Goal: Information Seeking & Learning: Understand process/instructions

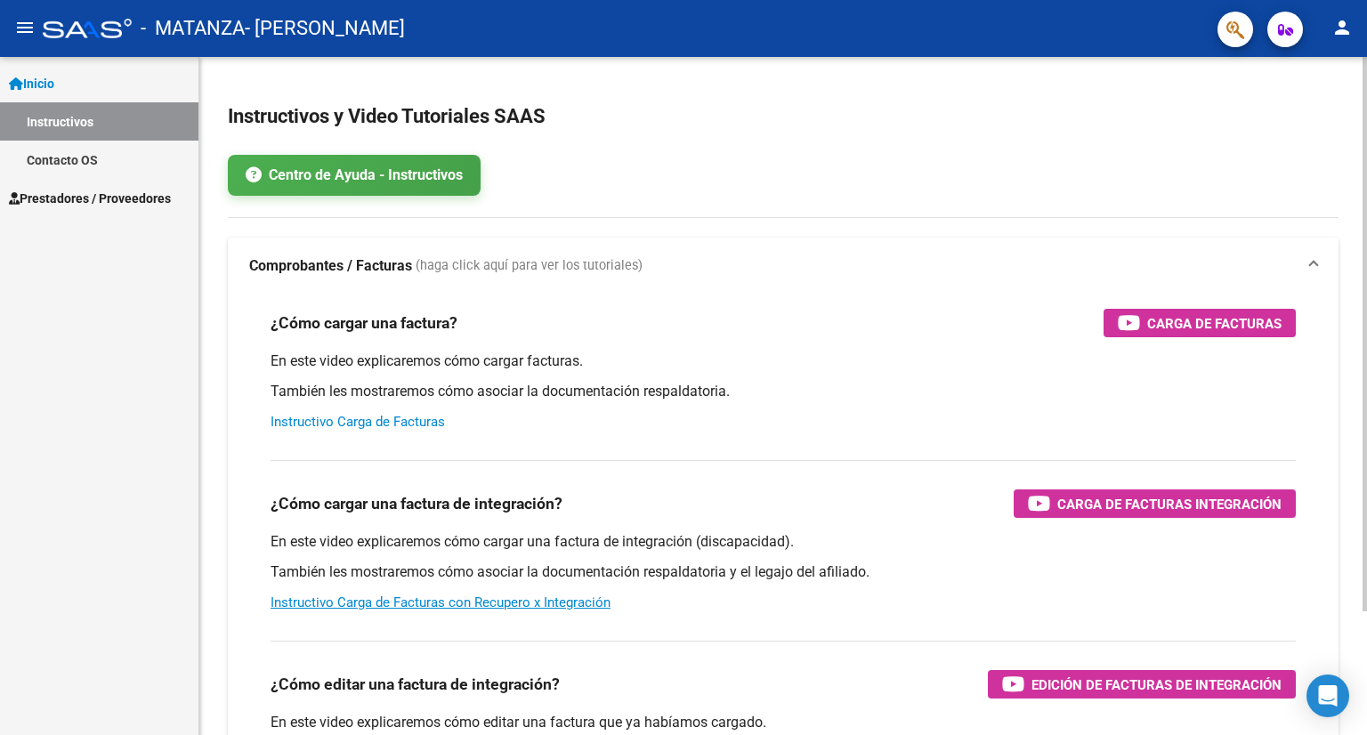
click at [400, 420] on link "Instructivo Carga de Facturas" at bounding box center [358, 422] width 174 height 16
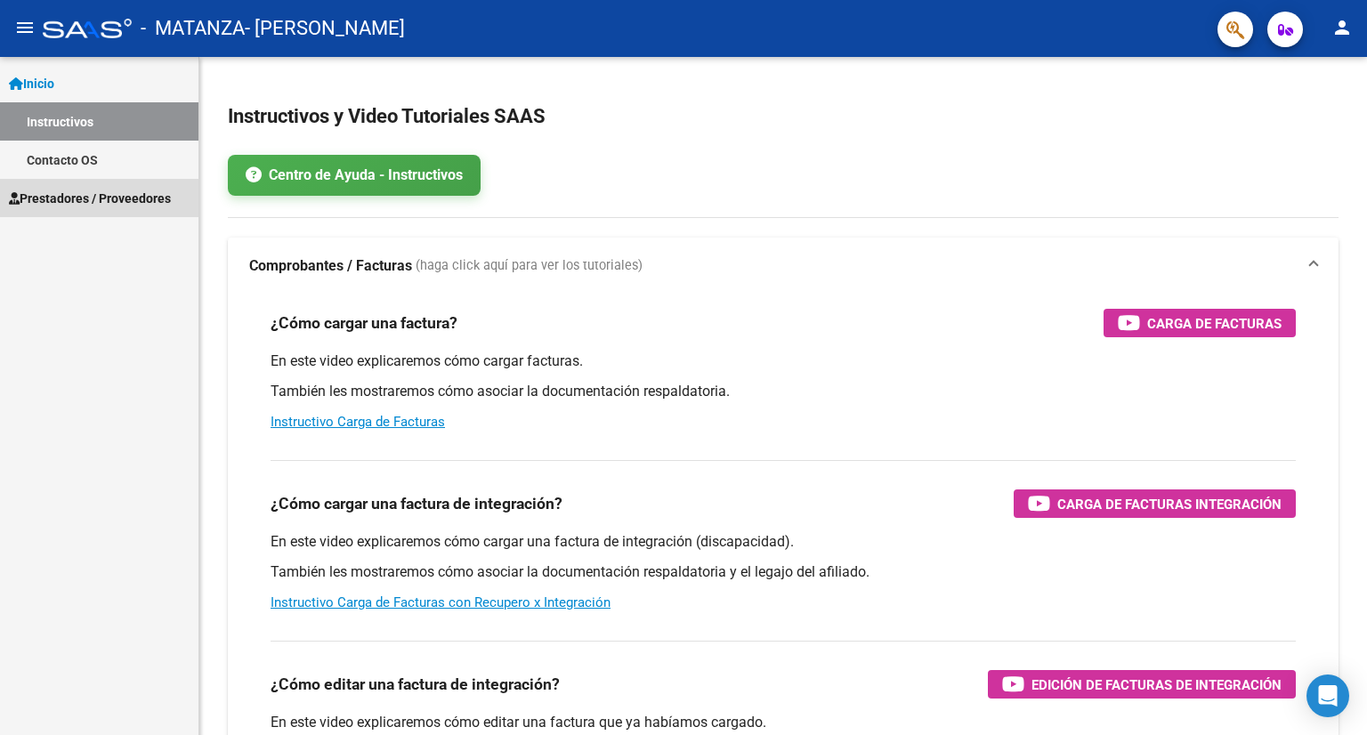
click at [133, 192] on span "Prestadores / Proveedores" at bounding box center [90, 199] width 162 height 20
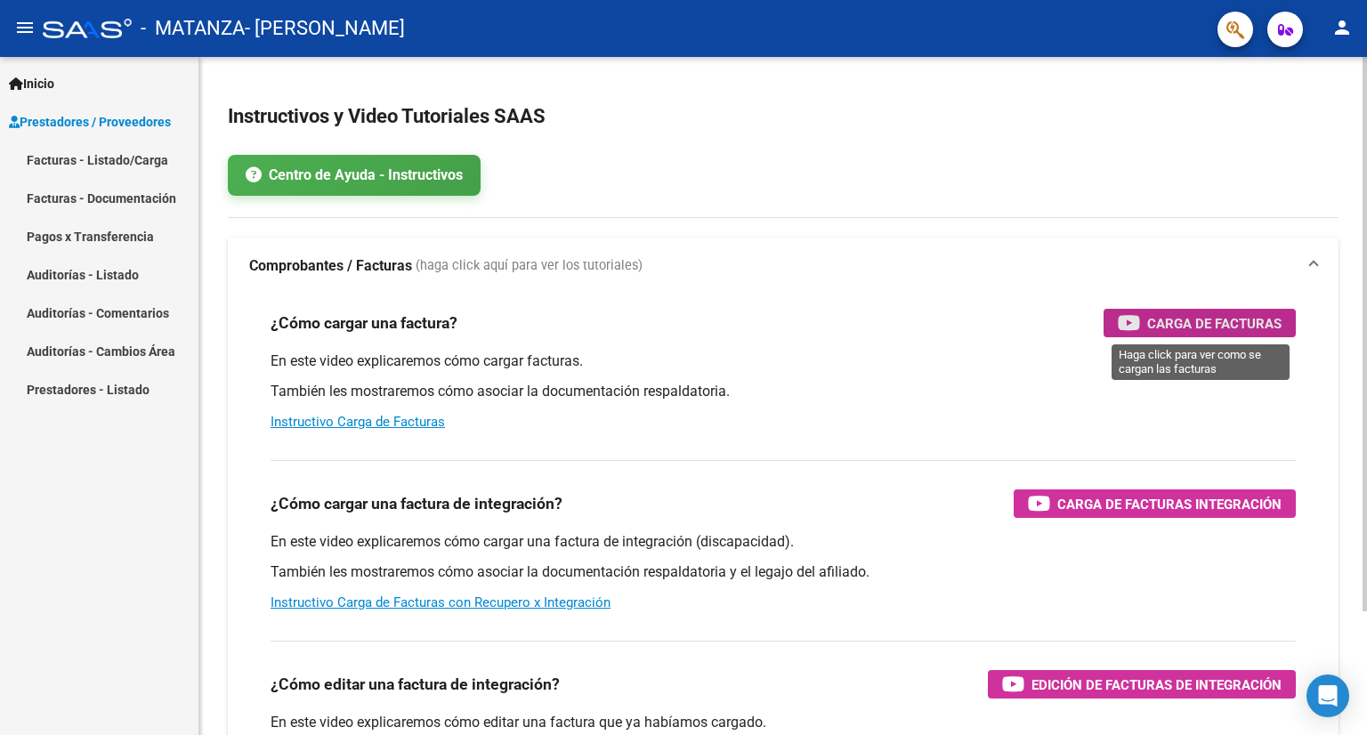
click at [1195, 309] on div "Carga de Facturas" at bounding box center [1200, 323] width 164 height 28
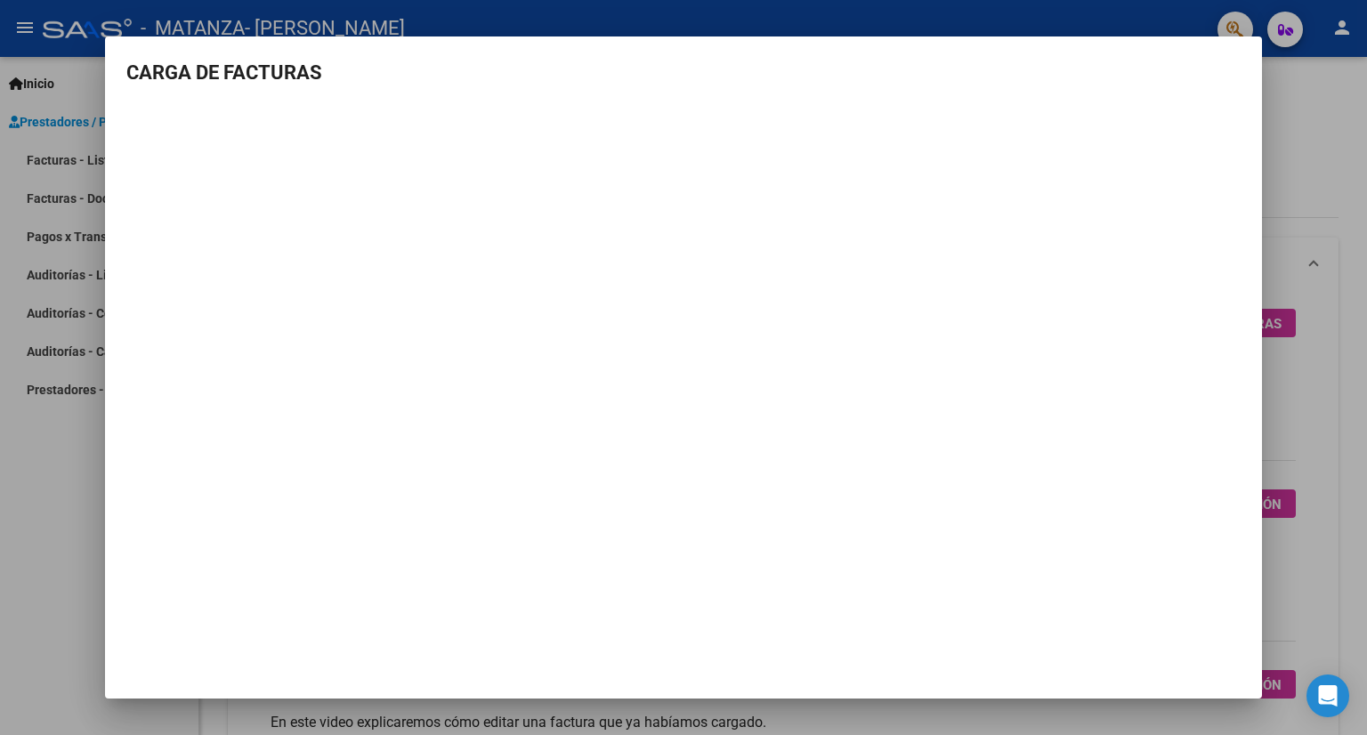
click at [1306, 264] on div at bounding box center [683, 367] width 1367 height 735
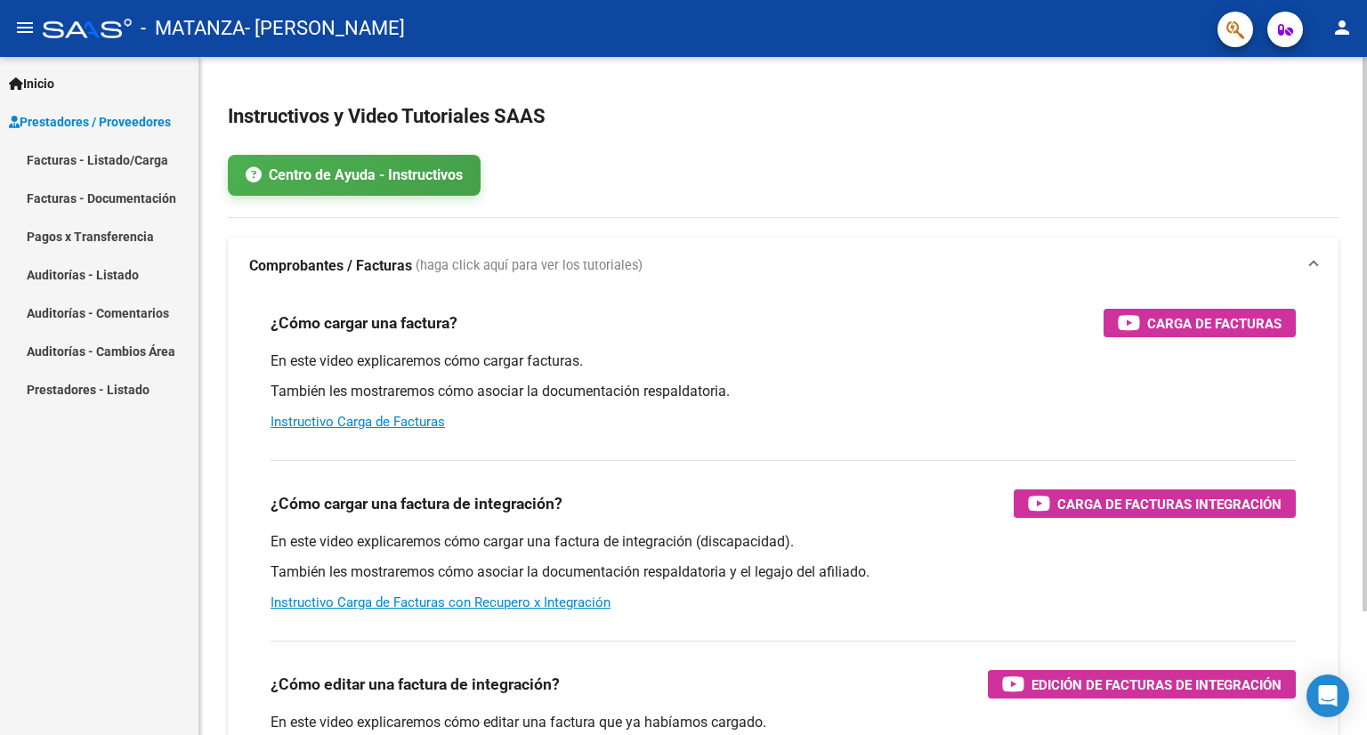
click at [1366, 180] on div at bounding box center [1364, 334] width 4 height 554
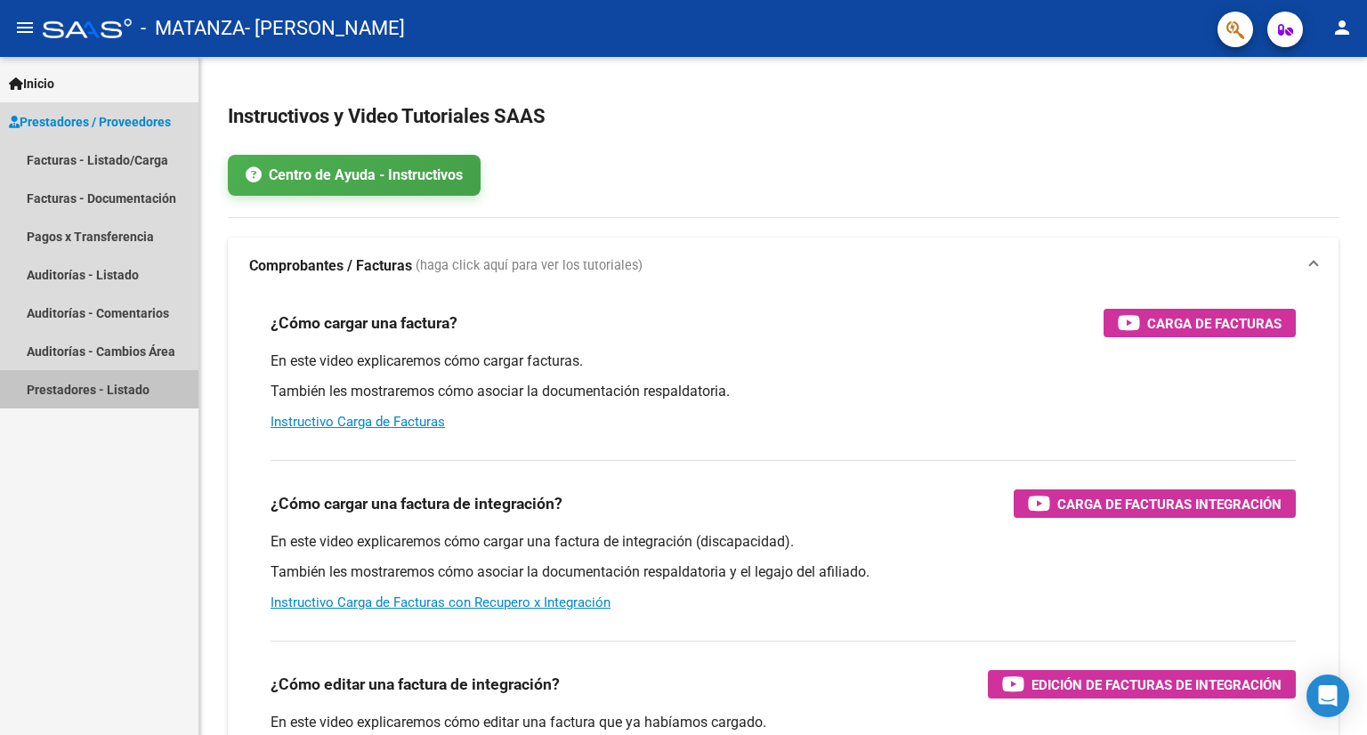
click at [82, 397] on link "Prestadores - Listado" at bounding box center [99, 389] width 198 height 38
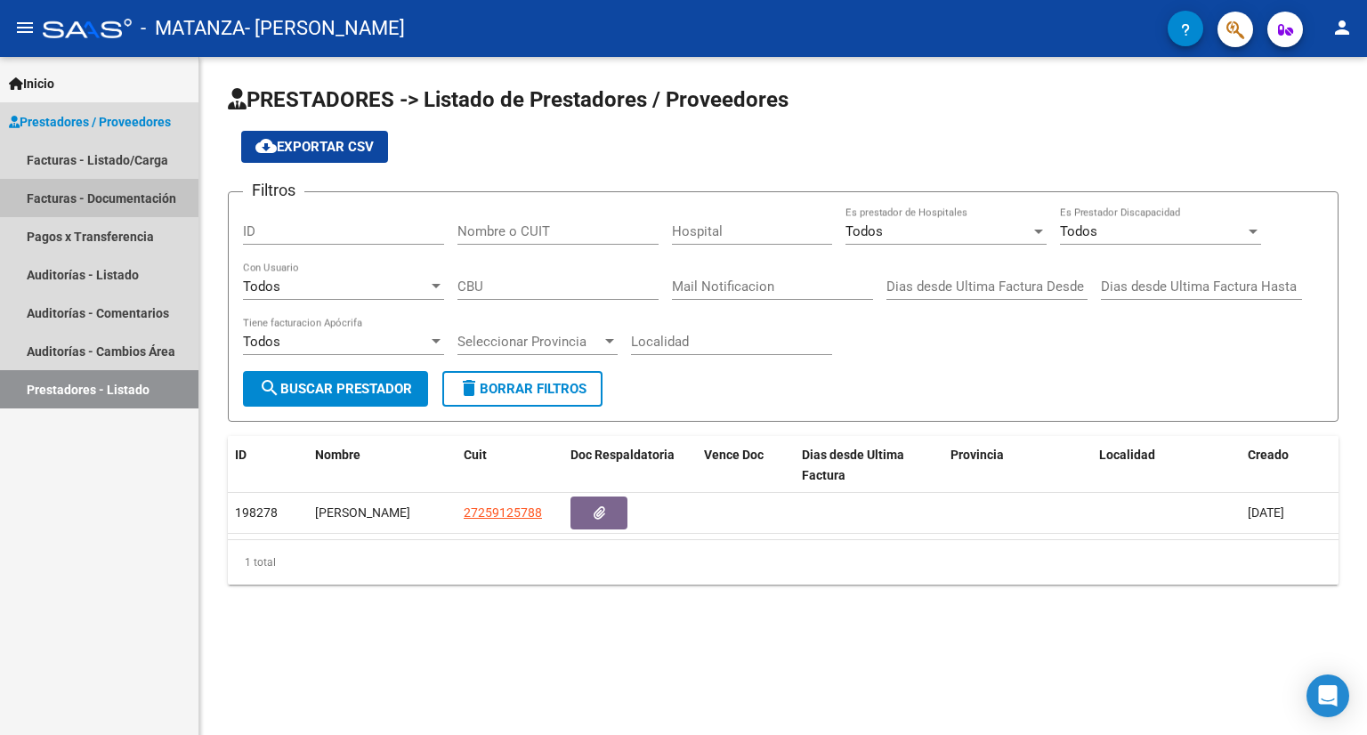
click at [112, 206] on link "Facturas - Documentación" at bounding box center [99, 198] width 198 height 38
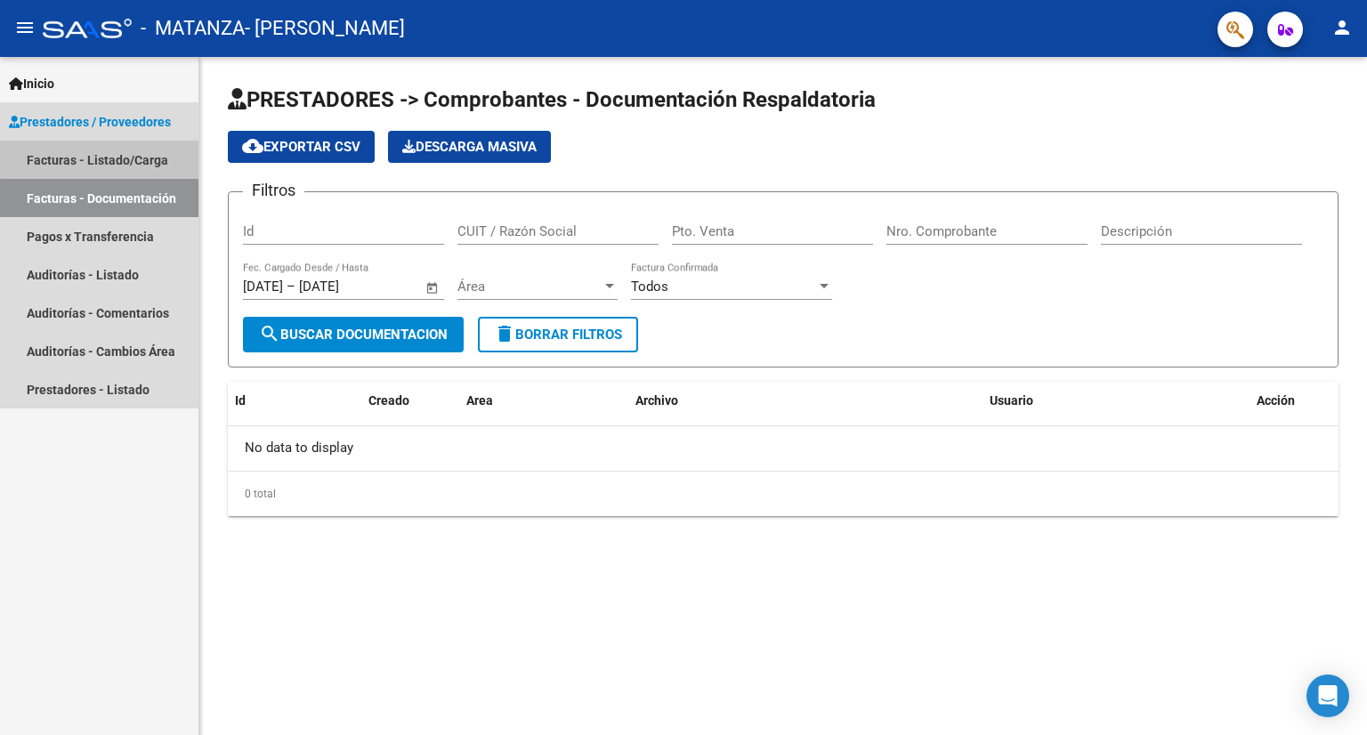
click at [109, 157] on link "Facturas - Listado/Carga" at bounding box center [99, 160] width 198 height 38
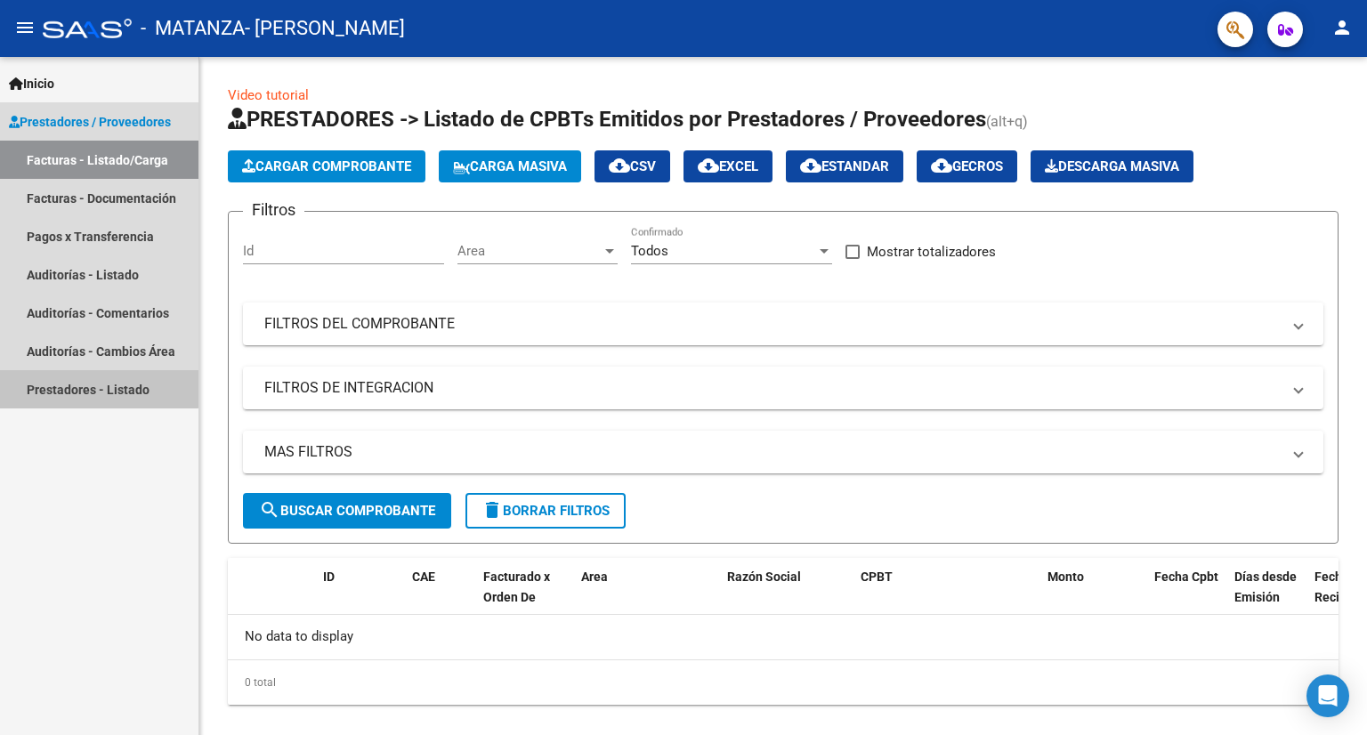
click at [59, 385] on link "Prestadores - Listado" at bounding box center [99, 389] width 198 height 38
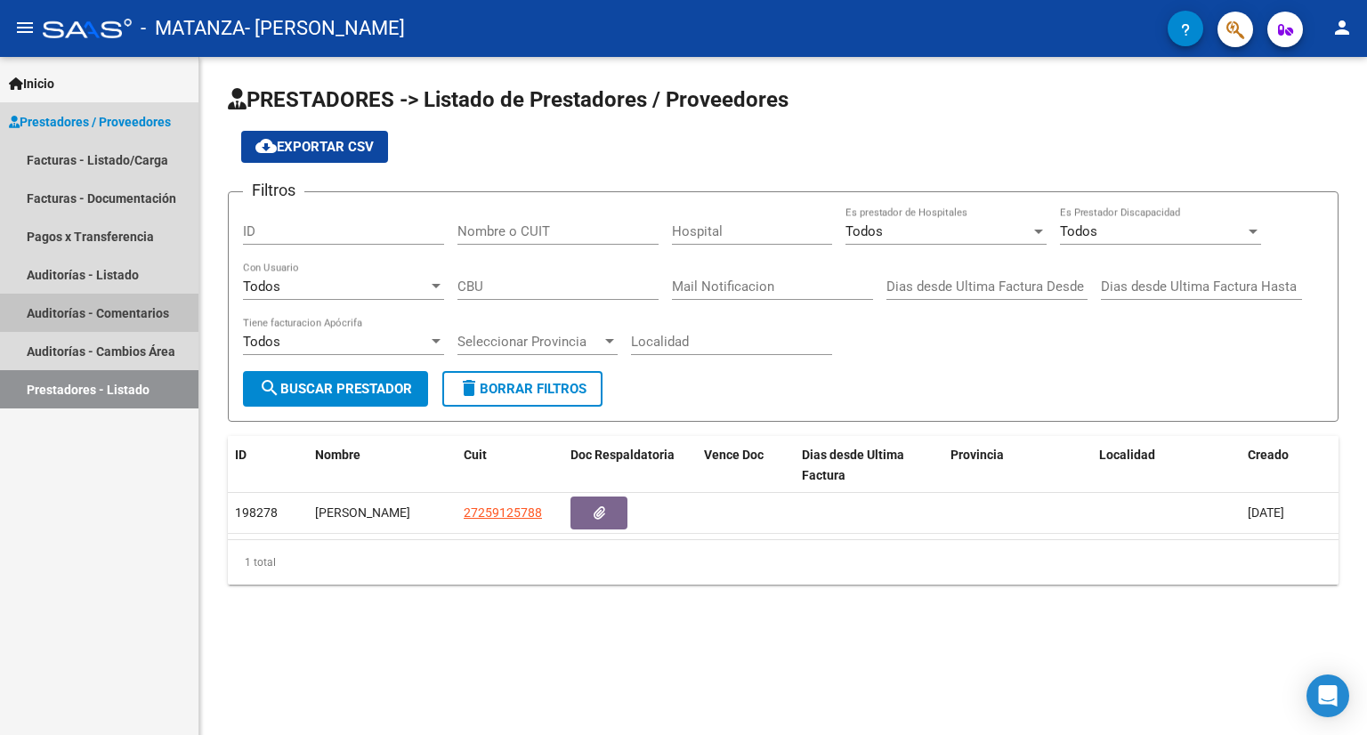
click at [51, 312] on link "Auditorías - Comentarios" at bounding box center [99, 313] width 198 height 38
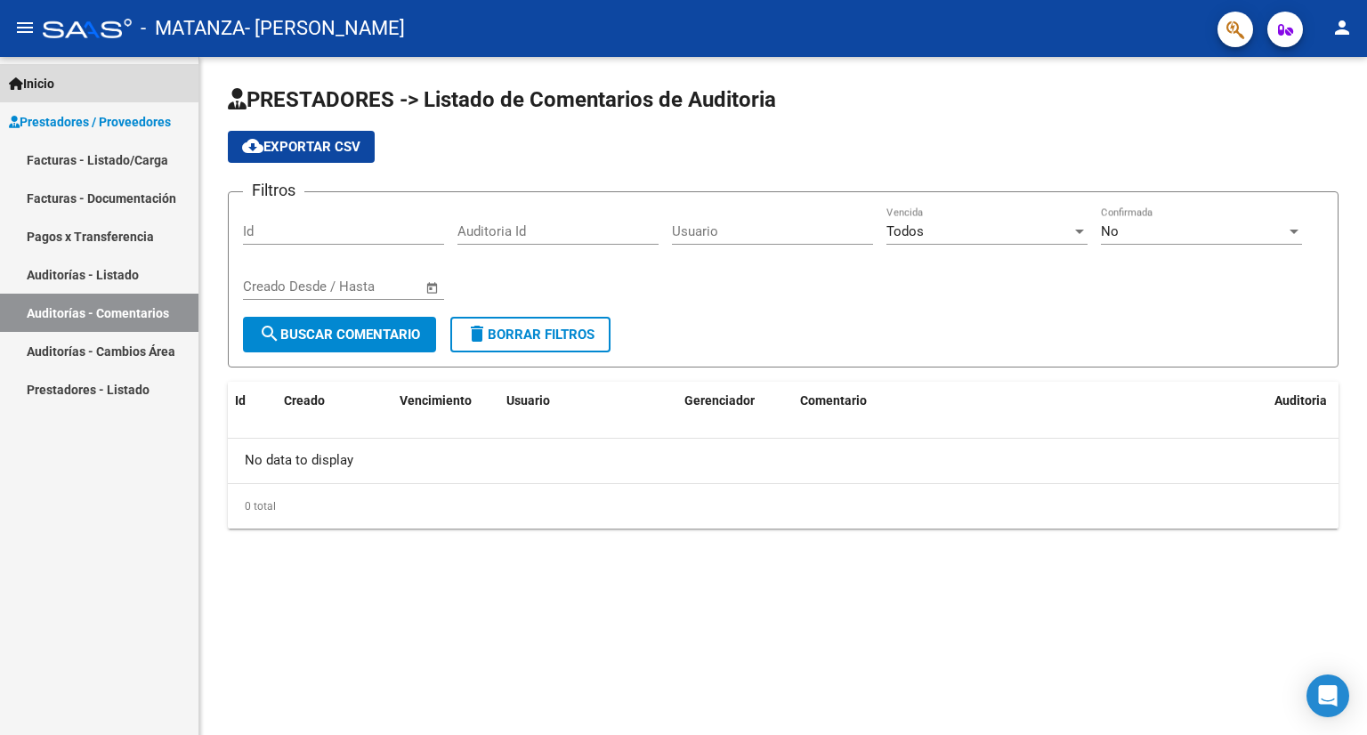
click at [39, 79] on span "Inicio" at bounding box center [31, 84] width 45 height 20
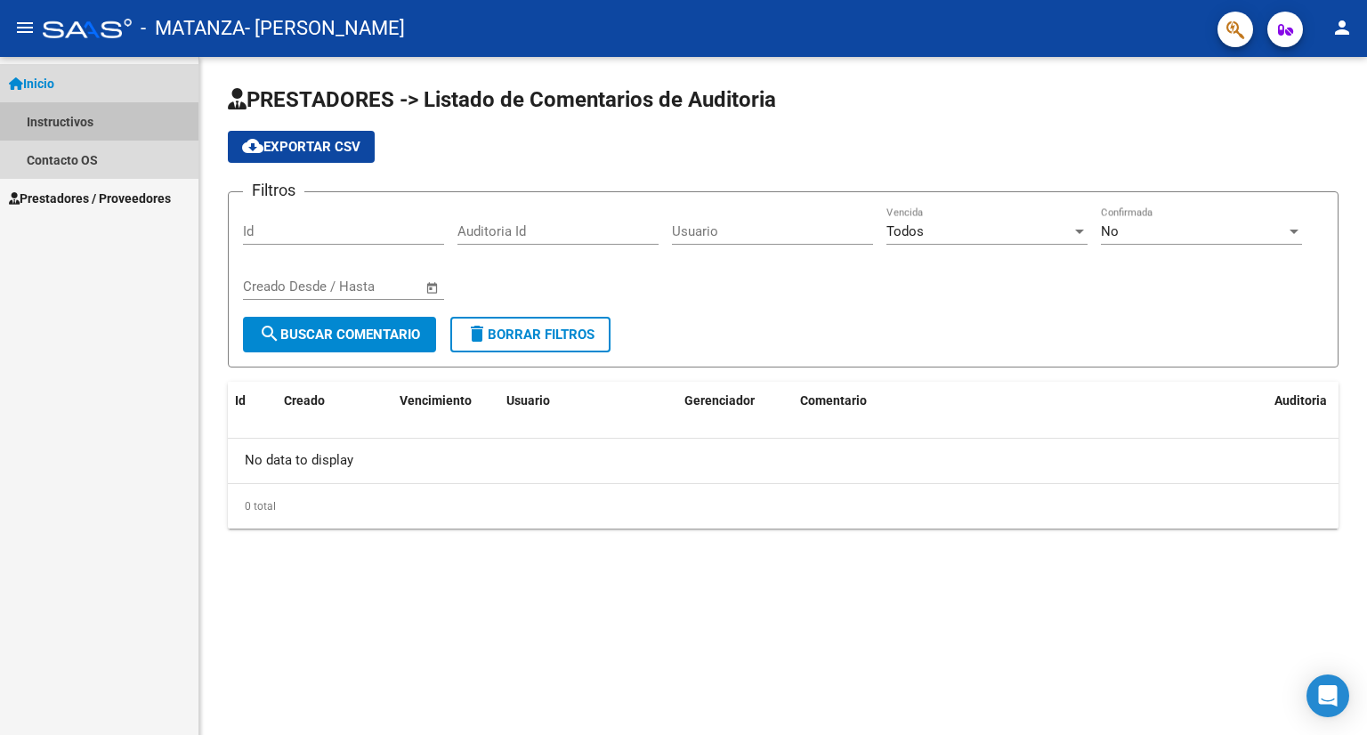
click at [47, 119] on link "Instructivos" at bounding box center [99, 121] width 198 height 38
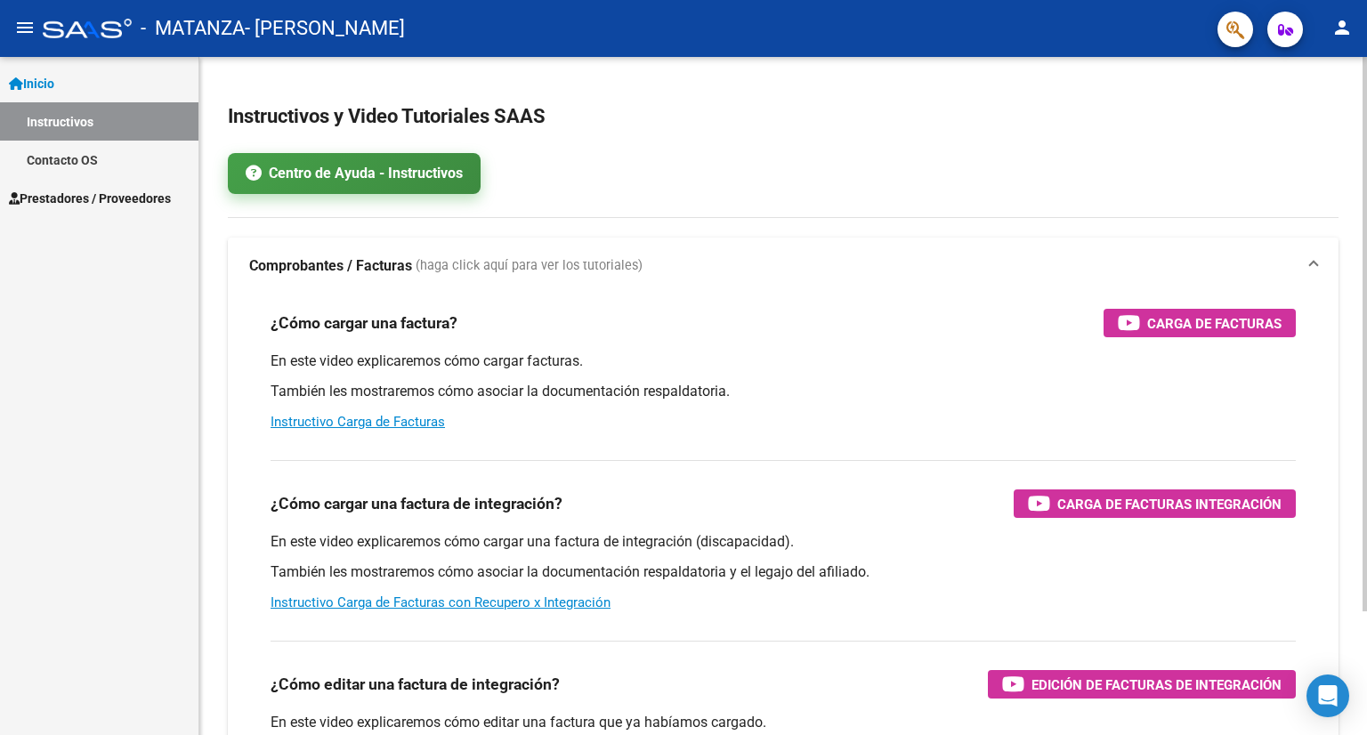
click at [299, 165] on link "Centro de Ayuda - Instructivos" at bounding box center [354, 173] width 253 height 41
